Goal: Transaction & Acquisition: Purchase product/service

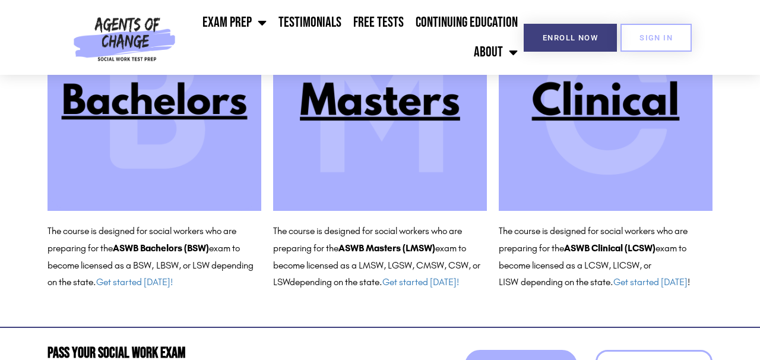
scroll to position [177, 0]
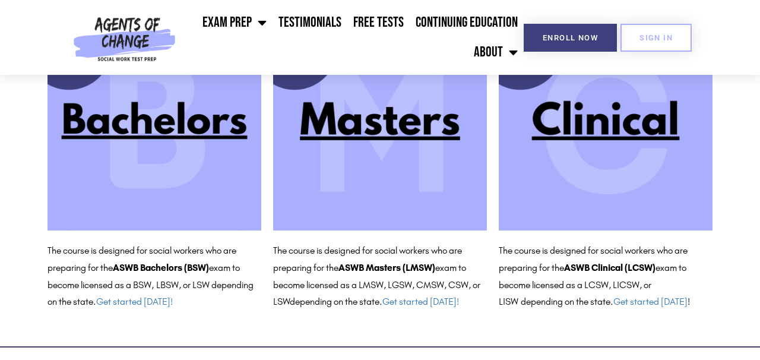
click at [395, 127] on img at bounding box center [380, 124] width 214 height 214
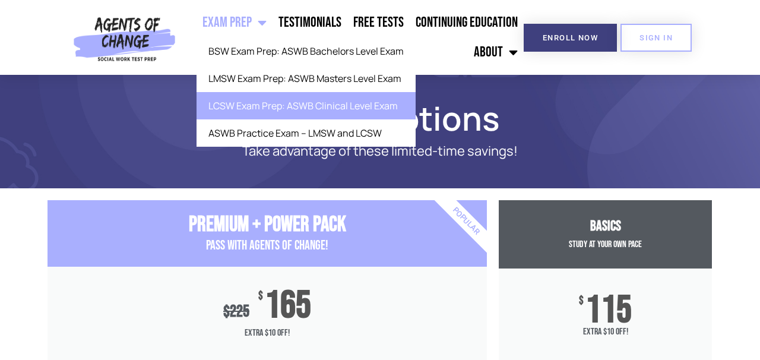
scroll to position [2, 0]
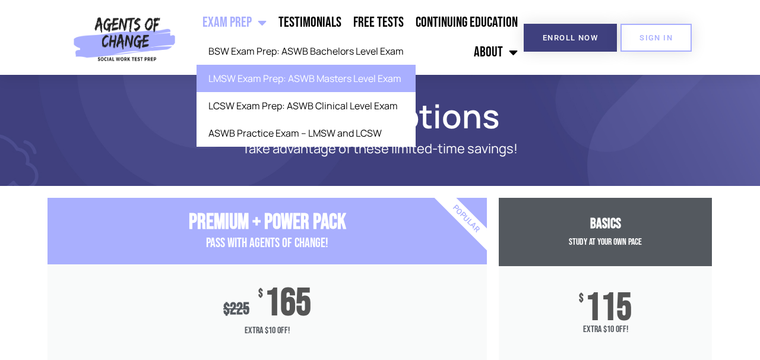
click at [235, 80] on link "LMSW Exam Prep: ASWB Masters Level Exam" at bounding box center [305, 78] width 219 height 27
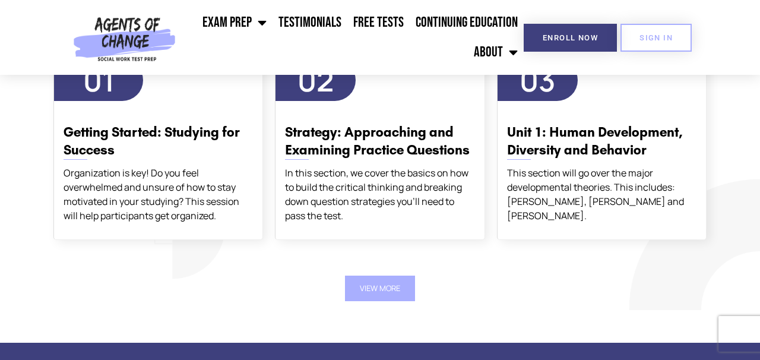
scroll to position [2120, 0]
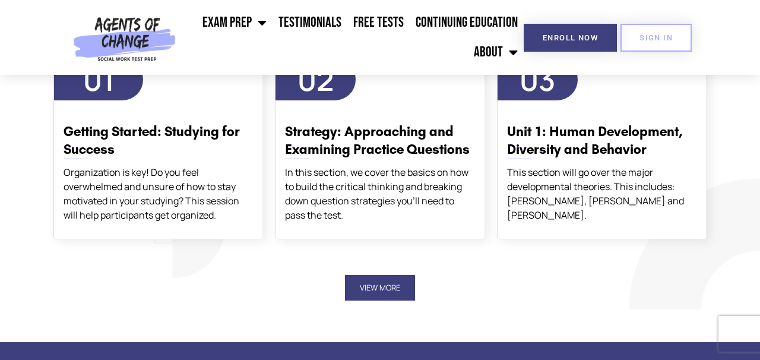
click at [373, 275] on button "View More" at bounding box center [380, 288] width 70 height 26
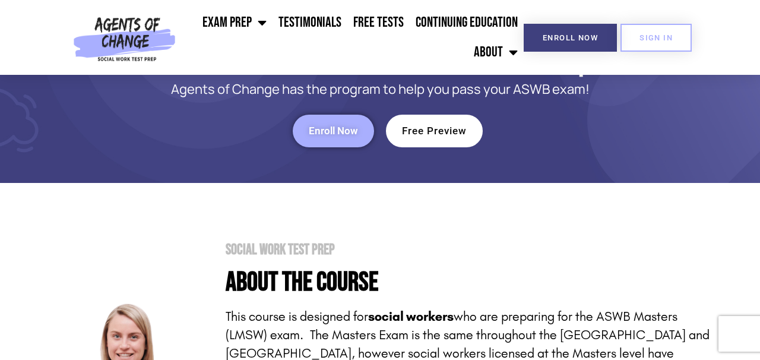
scroll to position [0, 0]
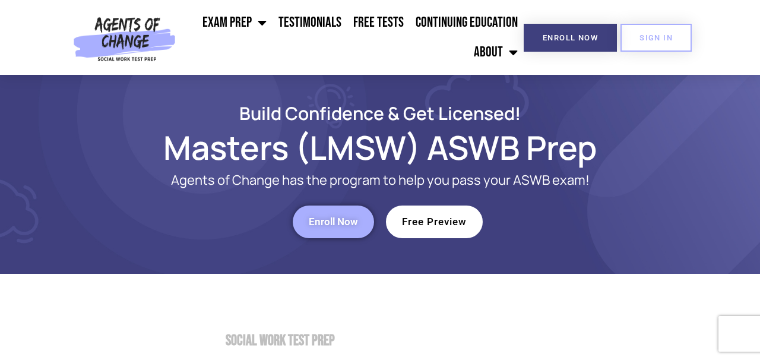
click at [440, 230] on link "Free Preview" at bounding box center [434, 221] width 97 height 33
click at [338, 230] on link "Enroll Now" at bounding box center [333, 221] width 81 height 33
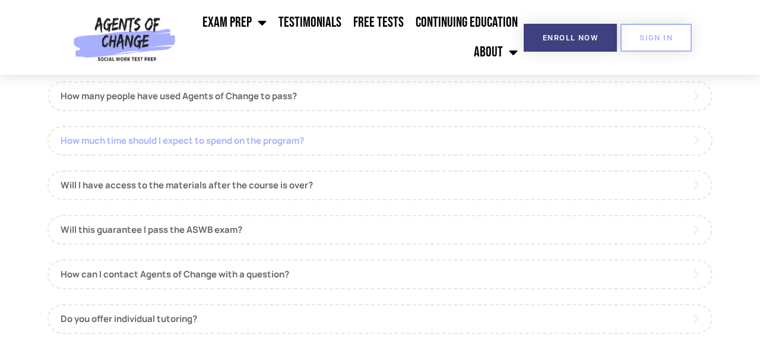
scroll to position [1335, 0]
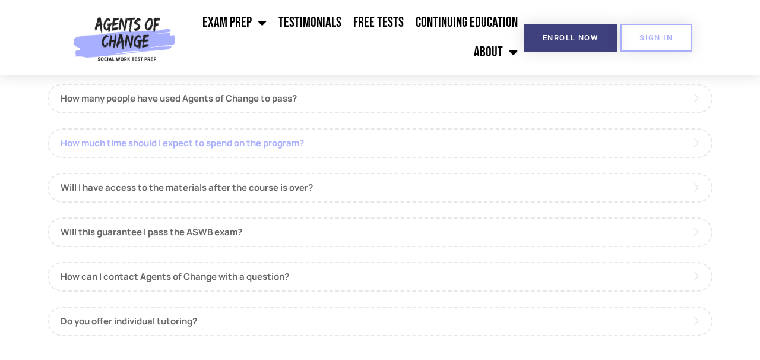
click at [278, 135] on link "How much time should I expect to spend on the program?" at bounding box center [379, 143] width 665 height 30
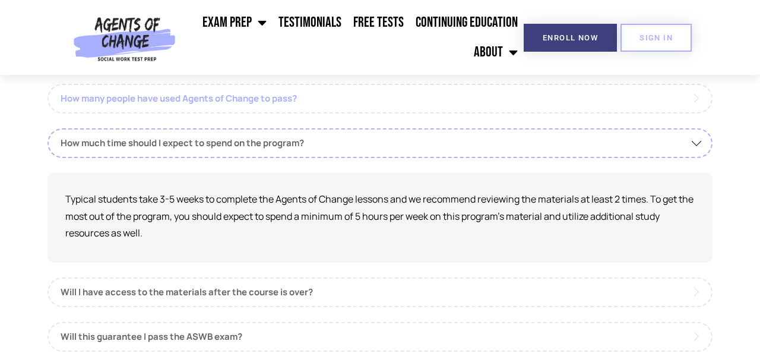
click at [278, 96] on link "How many people have used Agents of Change to pass?" at bounding box center [379, 99] width 665 height 30
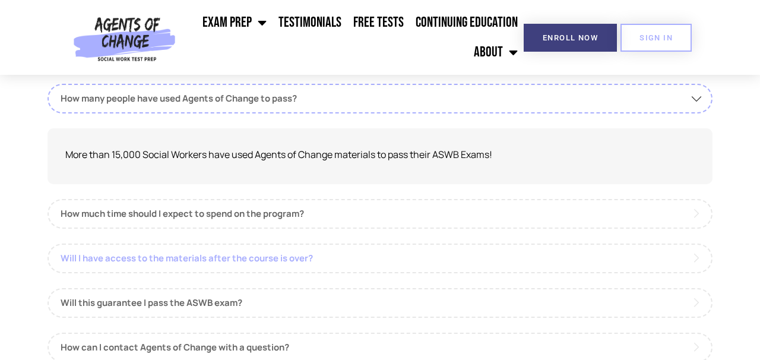
click at [243, 248] on link "Will I have access to the materials after the course is over?" at bounding box center [379, 258] width 665 height 30
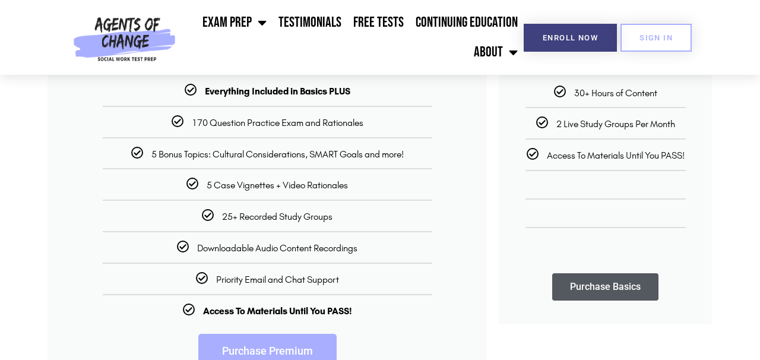
scroll to position [283, 0]
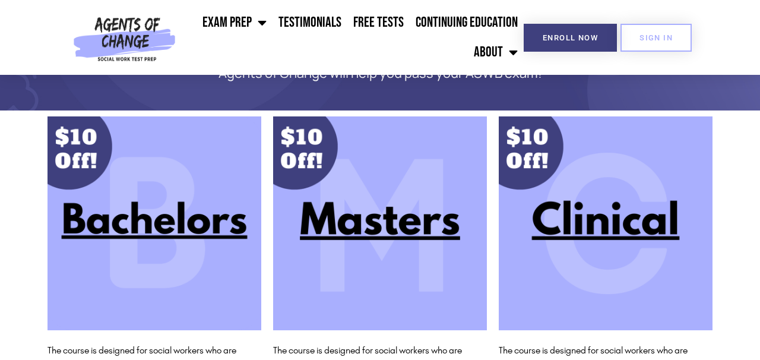
scroll to position [79, 0]
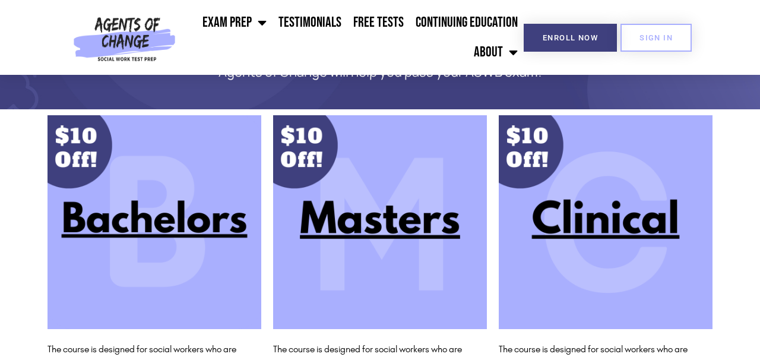
click at [348, 228] on img at bounding box center [380, 222] width 214 height 214
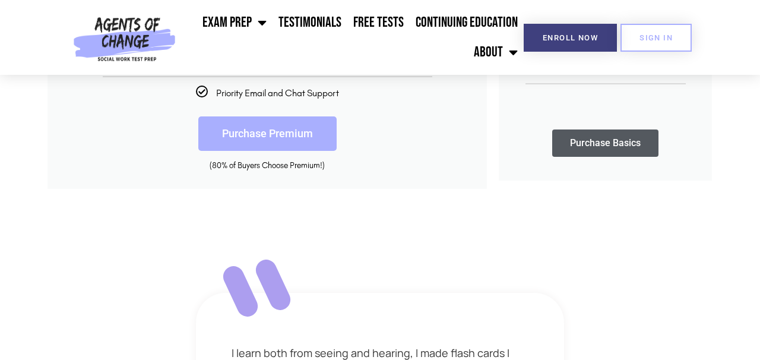
scroll to position [427, 0]
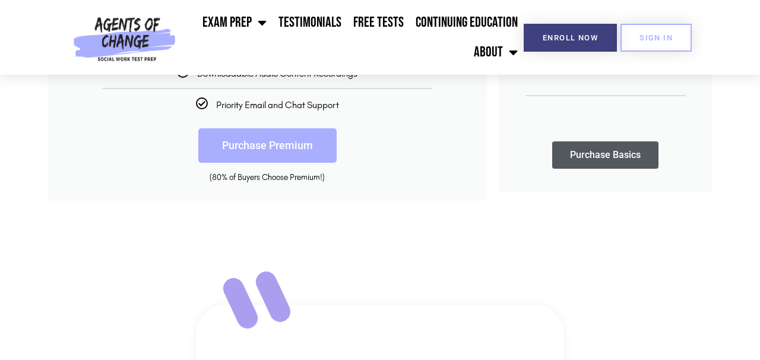
click at [272, 142] on link "Purchase Premium" at bounding box center [267, 145] width 138 height 34
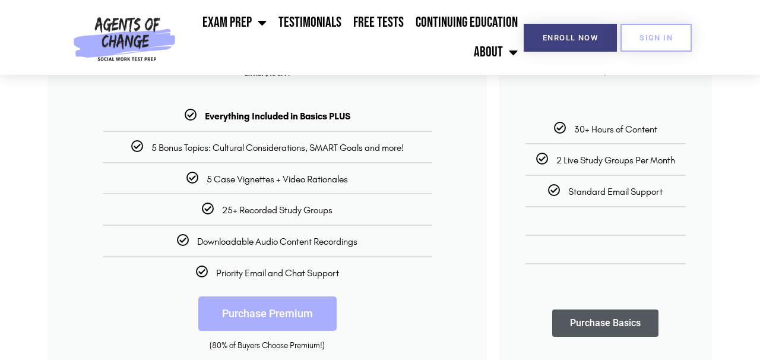
scroll to position [257, 0]
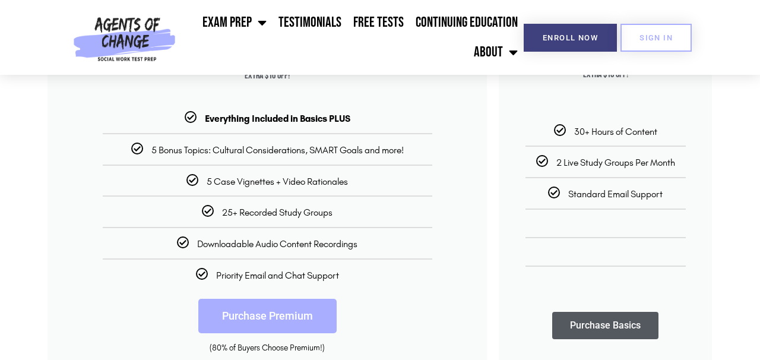
click at [601, 320] on link "Purchase Basics" at bounding box center [605, 325] width 106 height 27
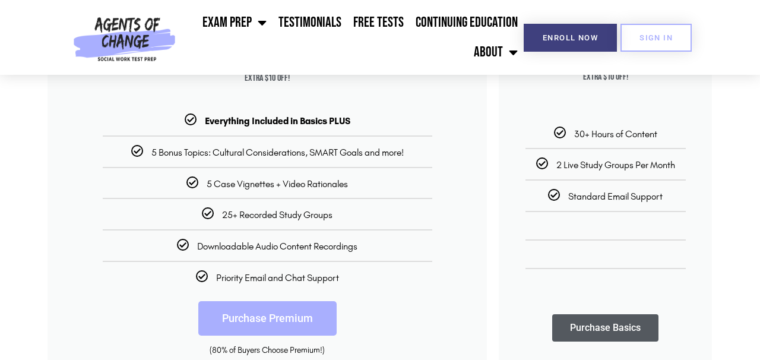
scroll to position [256, 0]
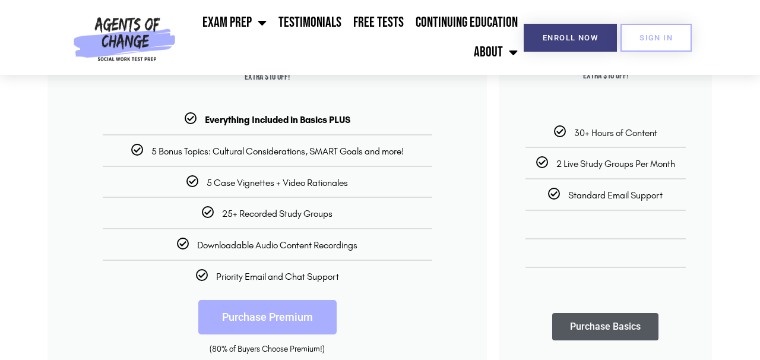
click at [243, 324] on link "Purchase Premium" at bounding box center [267, 317] width 138 height 34
